Goal: Information Seeking & Learning: Learn about a topic

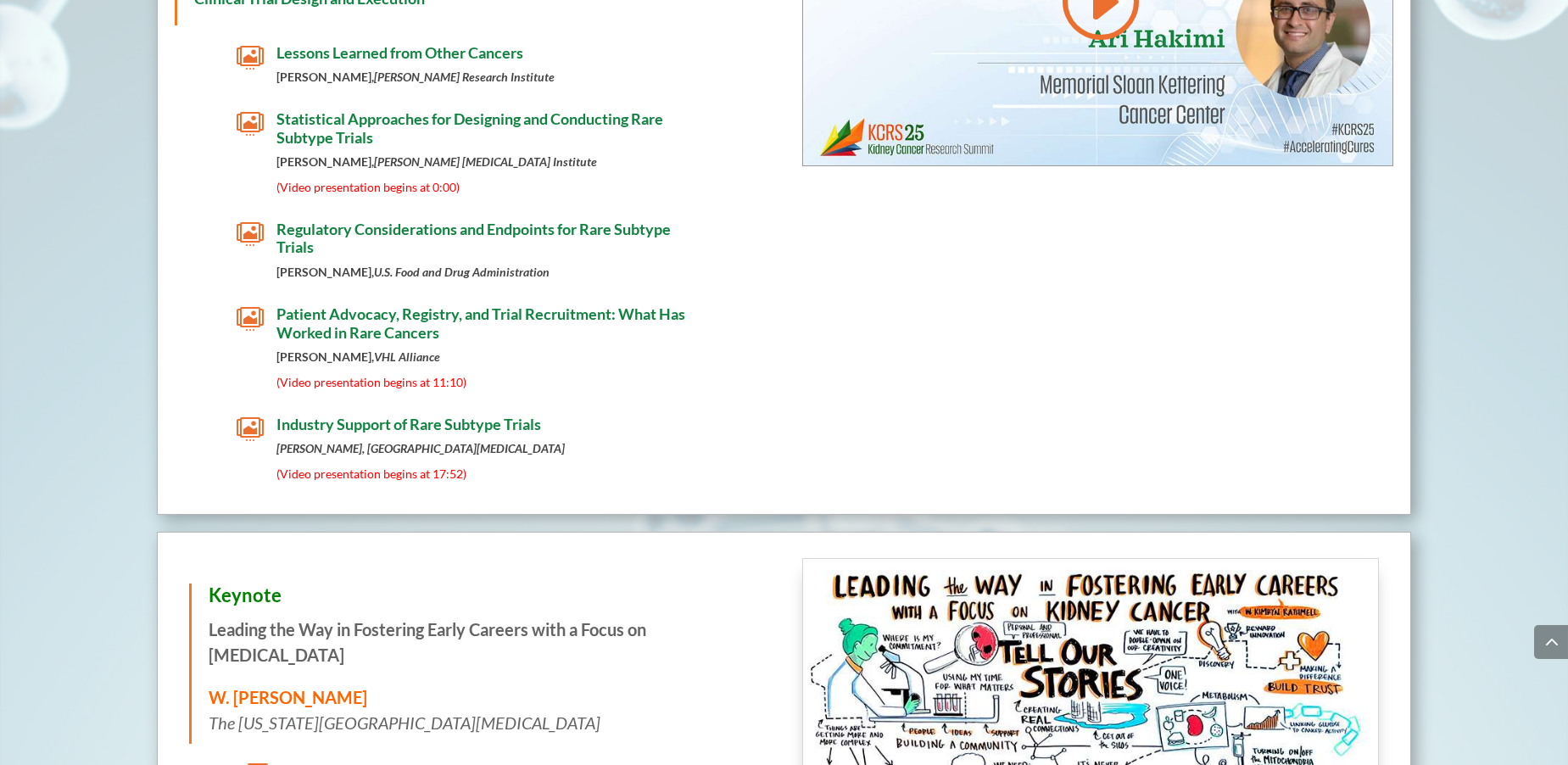
scroll to position [1414, 0]
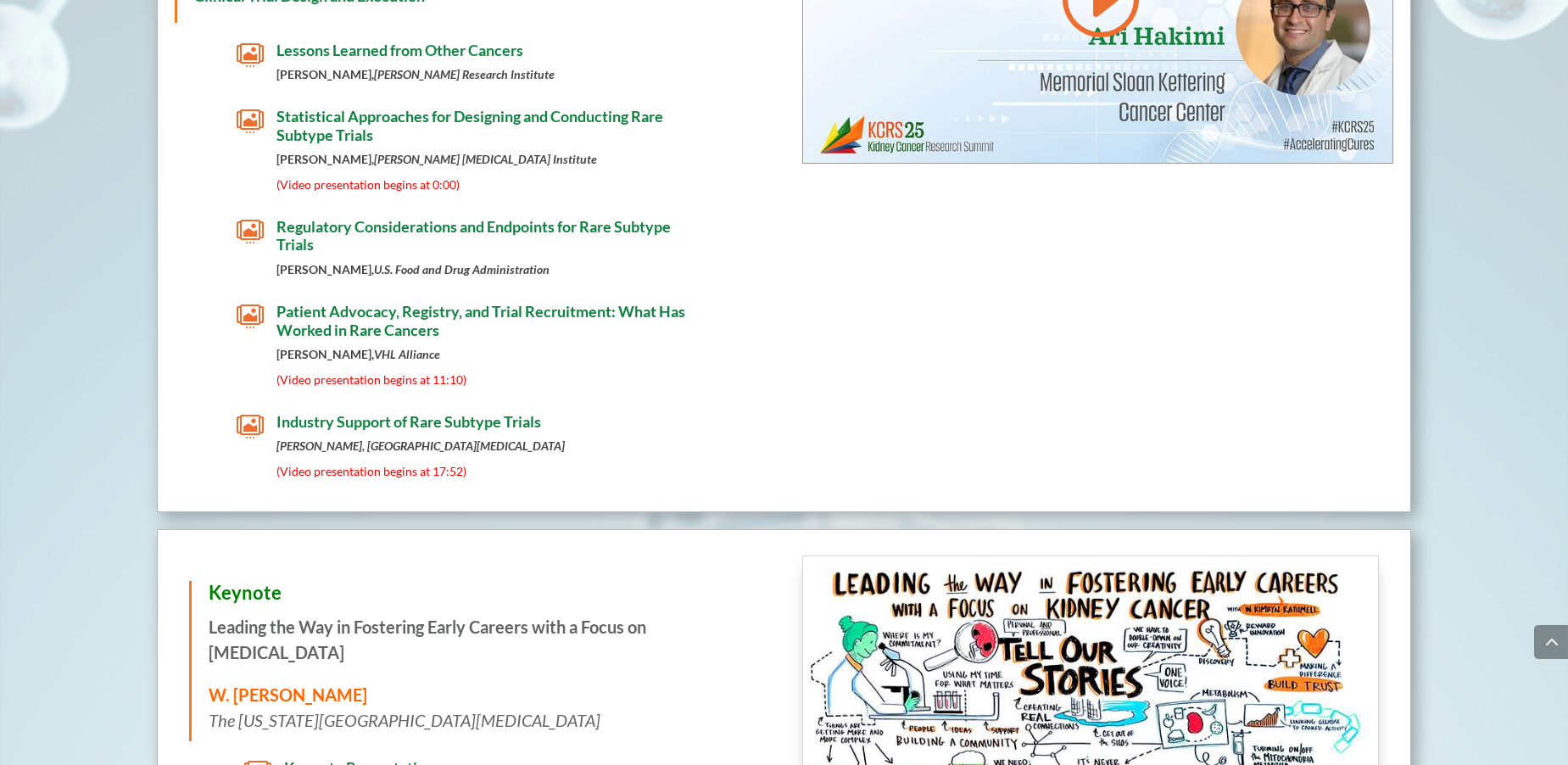
click at [250, 303] on span "" at bounding box center [250, 317] width 27 height 27
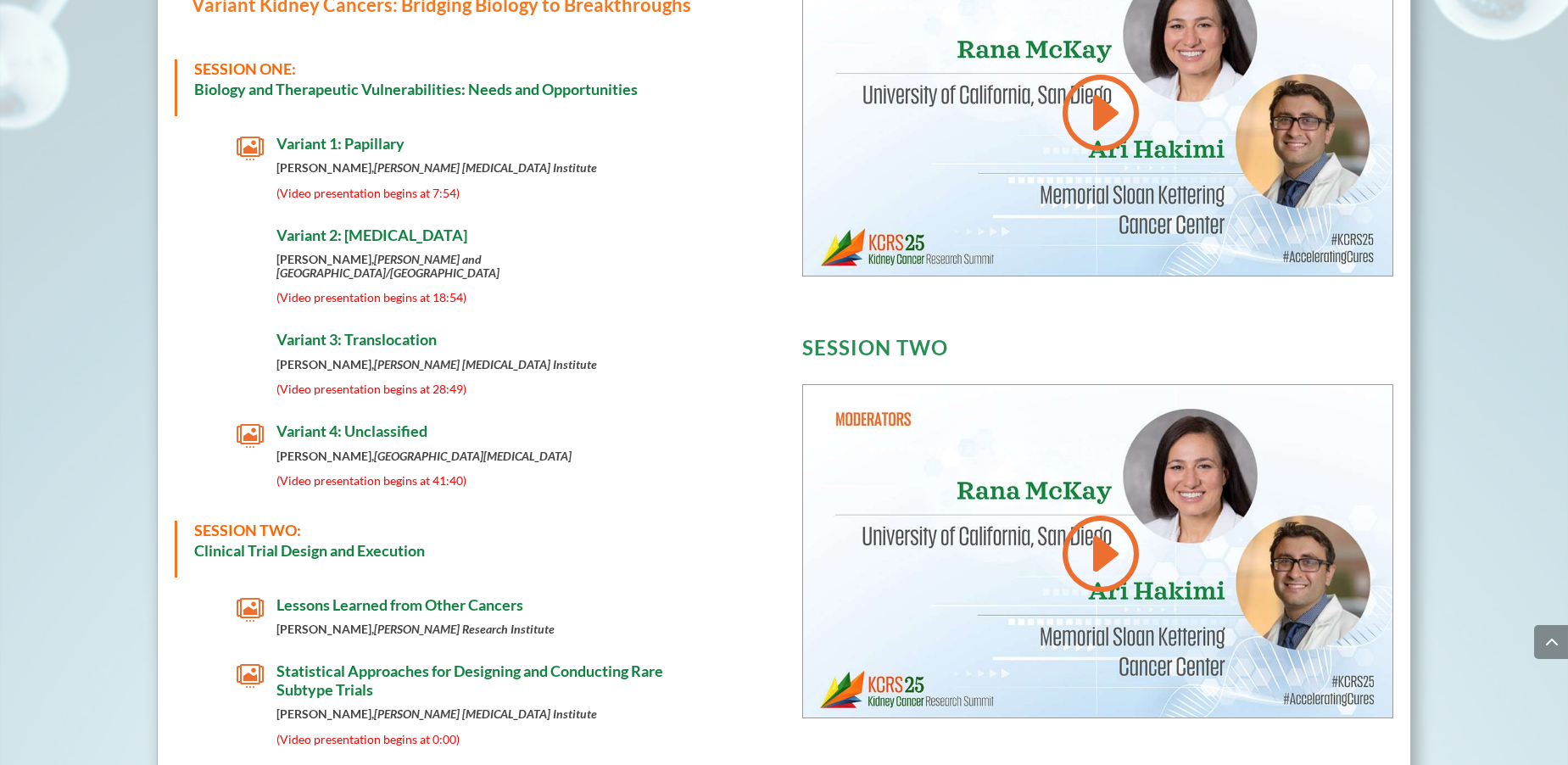
scroll to position [806, 0]
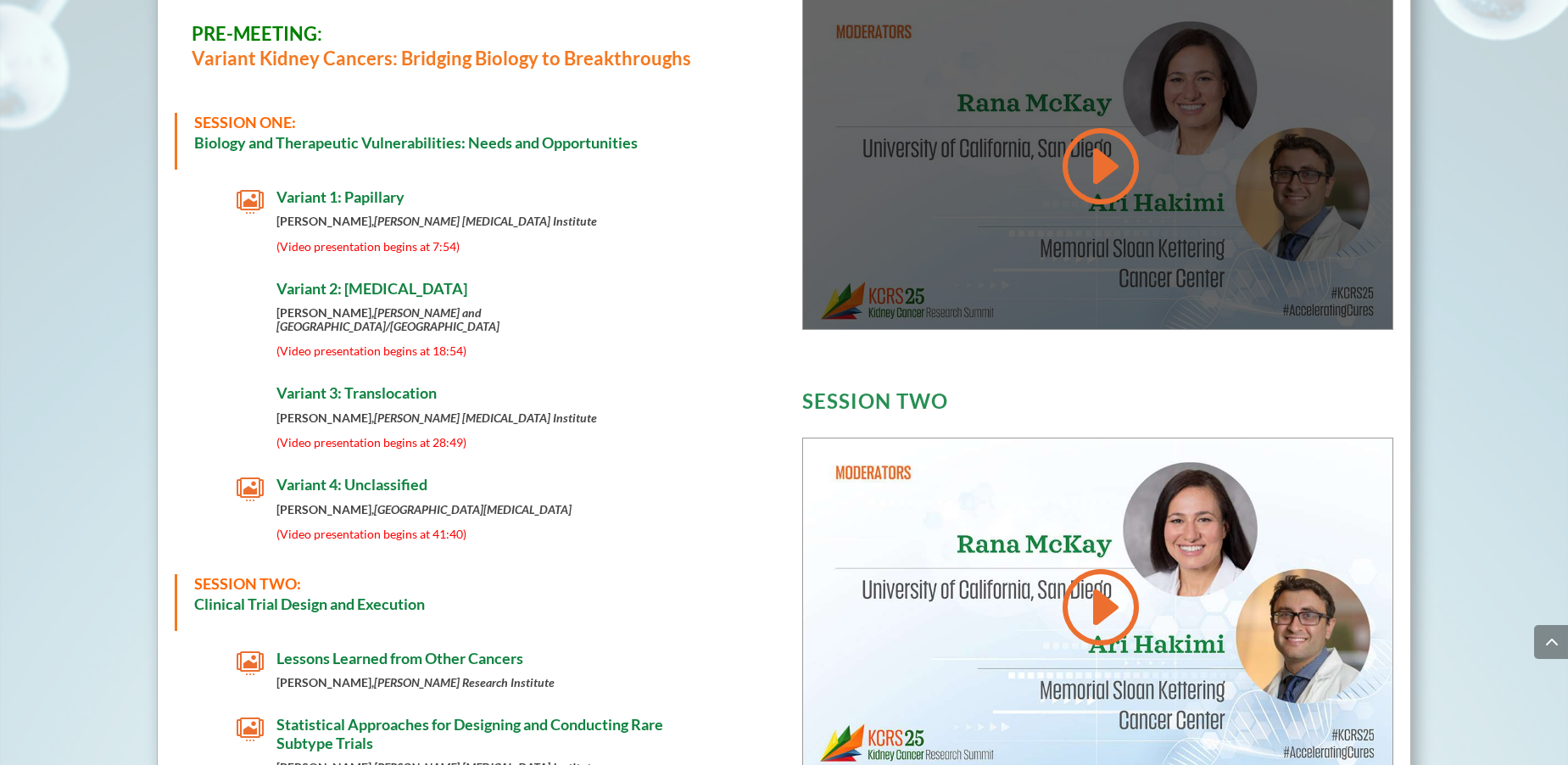
drag, startPoint x: 1170, startPoint y: 189, endPoint x: 1093, endPoint y: 160, distance: 82.3
click at [1170, 189] on div at bounding box center [1098, 163] width 589 height 332
click at [1093, 160] on link at bounding box center [1099, 166] width 81 height 86
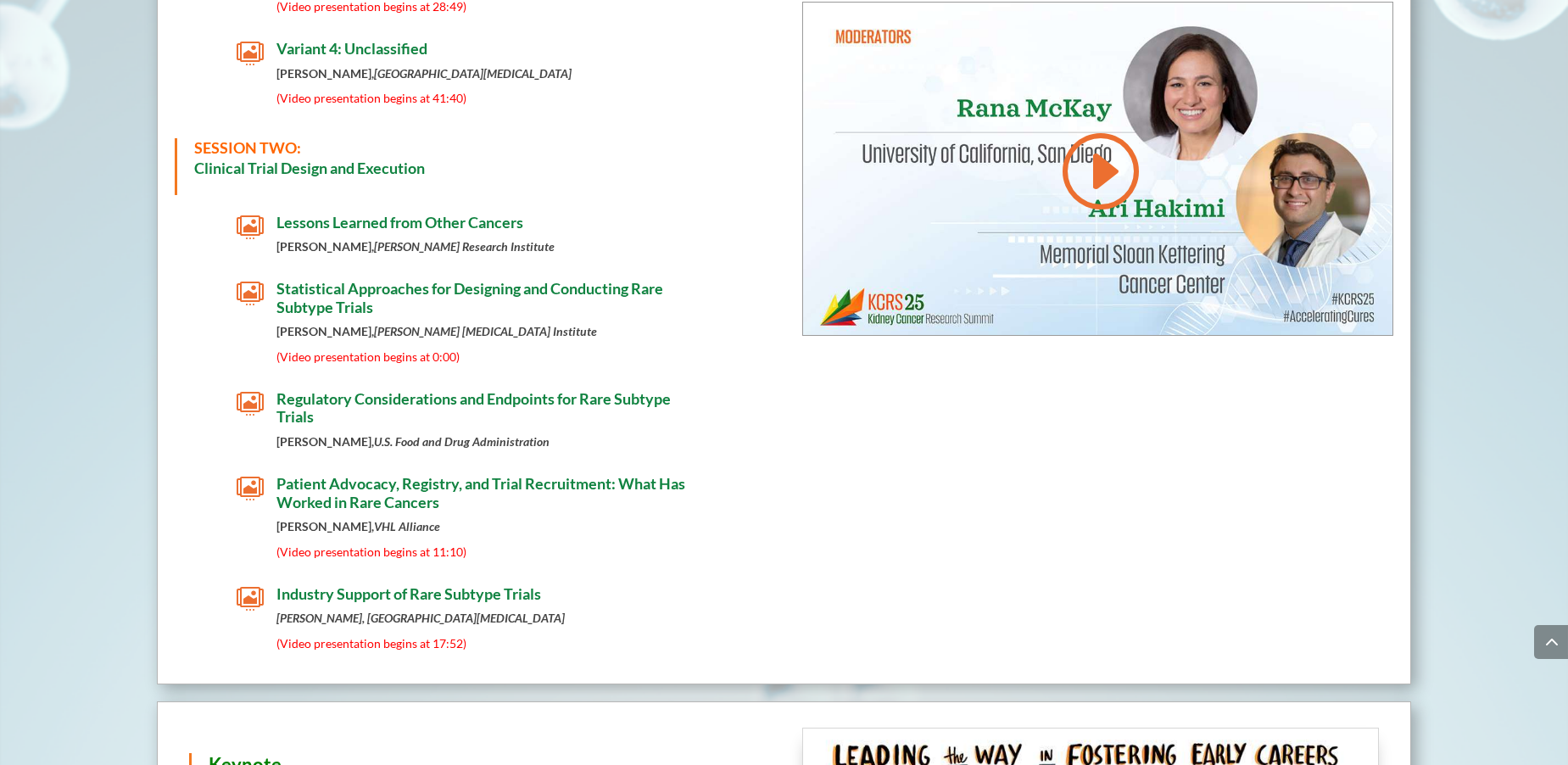
scroll to position [1242, 0]
click at [368, 484] on span "Patient Advocacy, Registry, and Trial Recruitment: What Has Worked in Rare Canc…" at bounding box center [481, 492] width 408 height 37
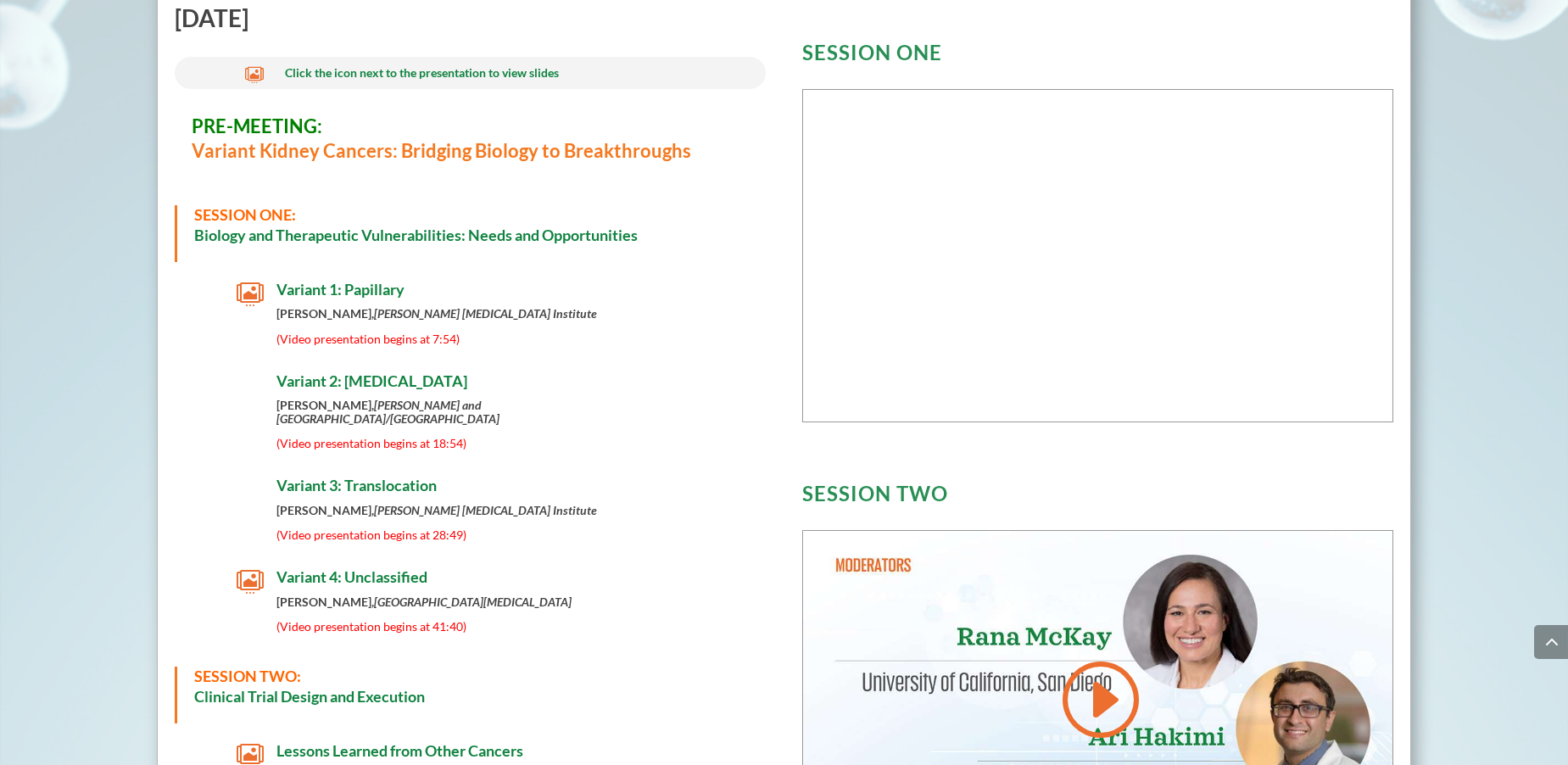
scroll to position [702, 0]
